Goal: Transaction & Acquisition: Subscribe to service/newsletter

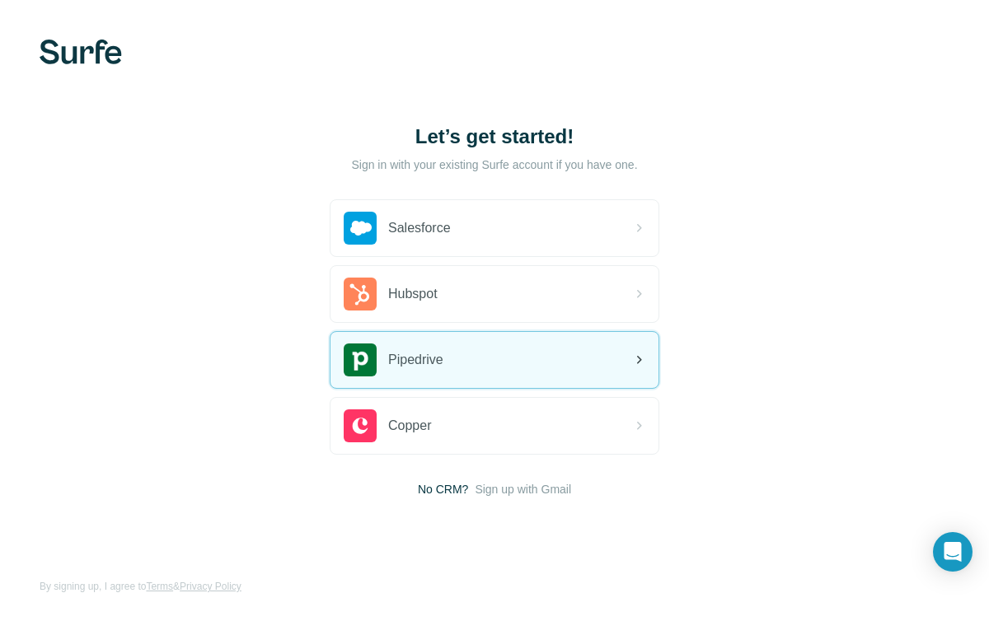
click at [472, 357] on div "Pipedrive" at bounding box center [495, 360] width 328 height 56
click at [457, 355] on div "Pipedrive" at bounding box center [495, 360] width 328 height 56
